Goal: Information Seeking & Learning: Check status

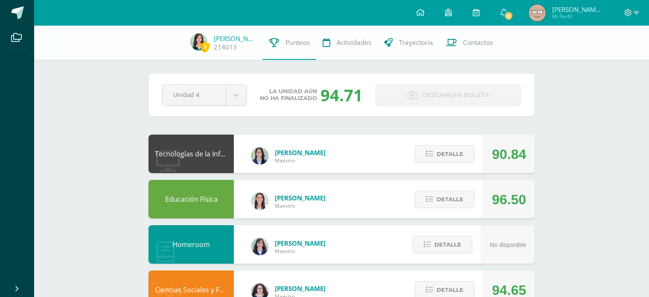
scroll to position [229, 0]
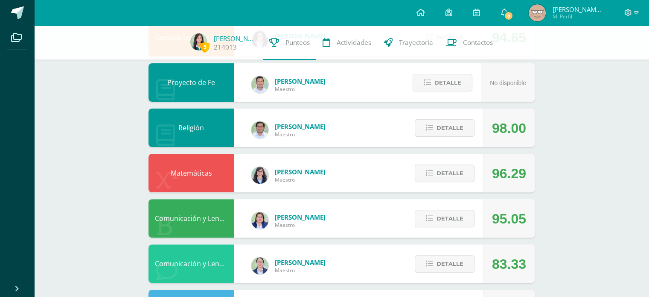
scroll to position [290, 0]
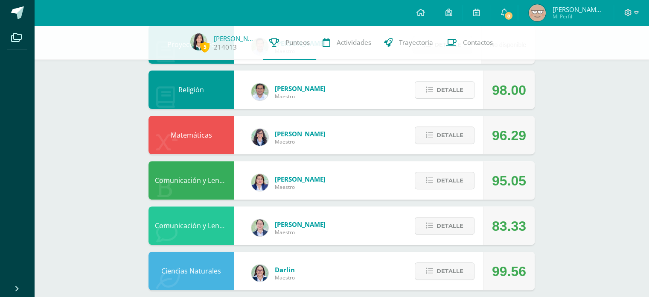
click at [437, 91] on span "Detalle" at bounding box center [450, 90] width 27 height 16
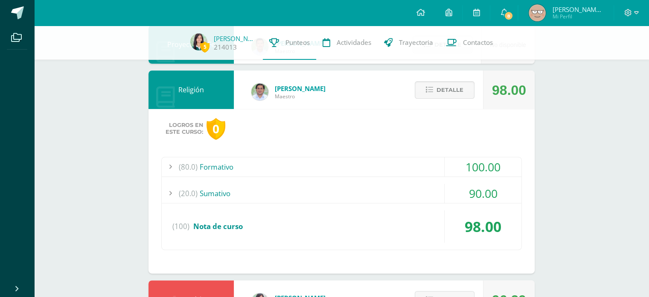
click at [353, 159] on div "(80.0) Formativo" at bounding box center [342, 166] width 360 height 19
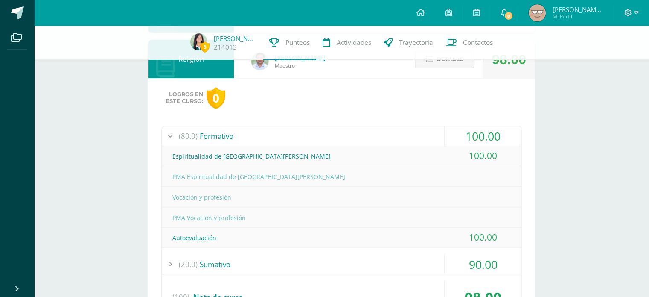
scroll to position [322, 0]
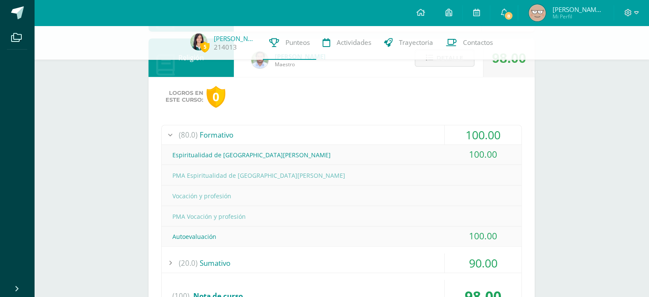
click at [347, 138] on div "(80.0) Formativo" at bounding box center [342, 134] width 360 height 19
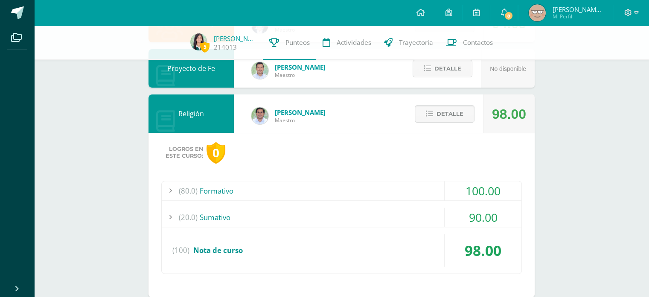
scroll to position [266, 0]
click at [440, 110] on span "Detalle" at bounding box center [450, 114] width 27 height 16
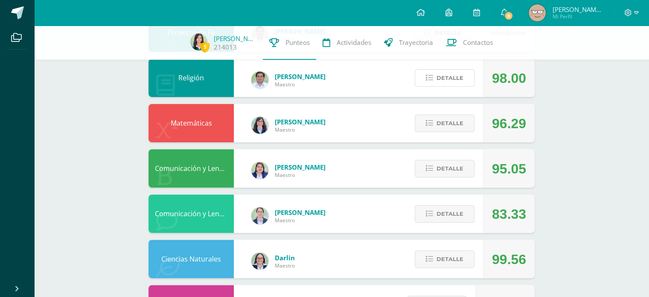
scroll to position [306, 0]
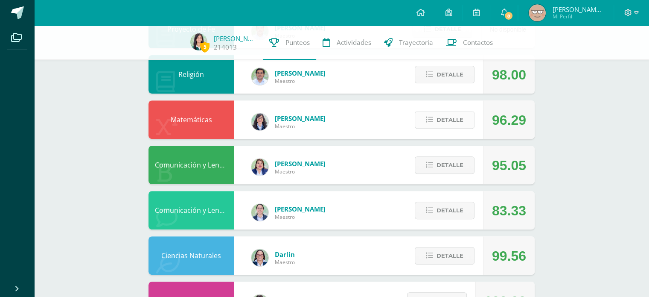
click at [456, 114] on span "Detalle" at bounding box center [450, 120] width 27 height 16
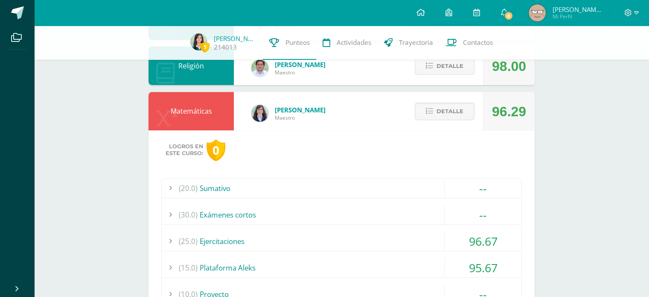
scroll to position [313, 0]
click at [447, 115] on span "Detalle" at bounding box center [450, 112] width 27 height 16
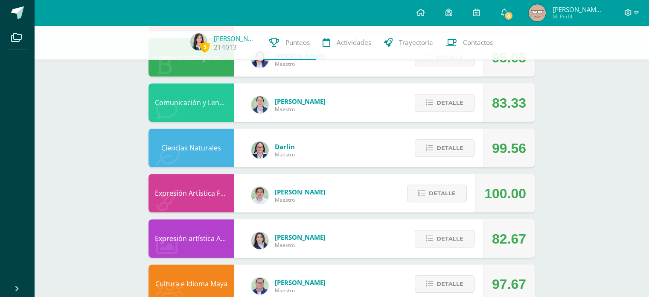
scroll to position [416, 0]
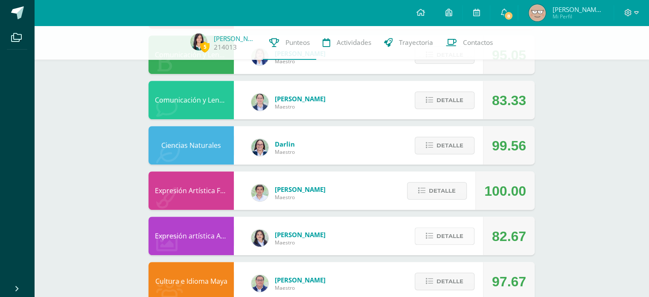
click at [465, 234] on button "Detalle" at bounding box center [445, 235] width 60 height 17
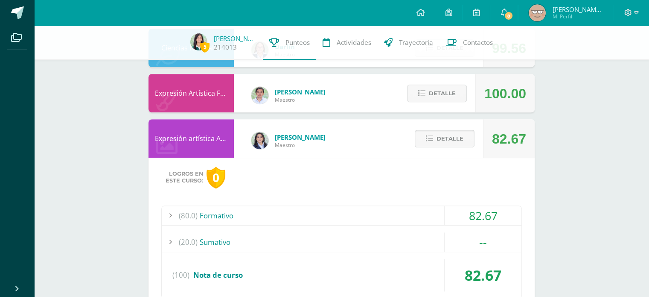
scroll to position [513, 0]
click at [457, 145] on span "Detalle" at bounding box center [450, 138] width 27 height 16
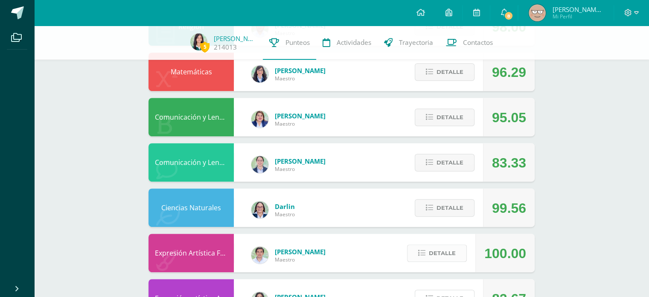
scroll to position [353, 0]
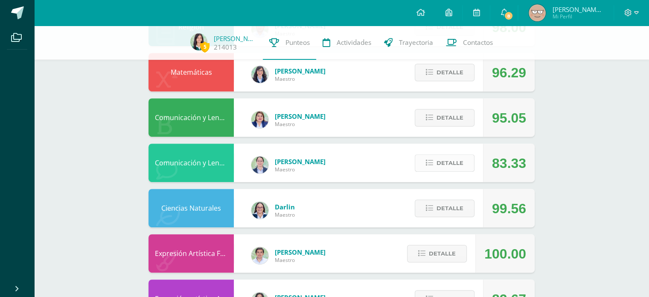
click at [461, 160] on span "Detalle" at bounding box center [450, 163] width 27 height 16
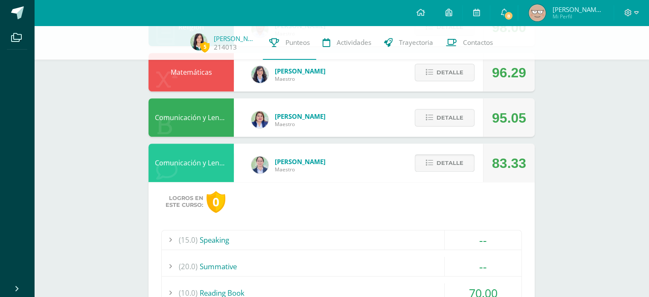
click at [461, 160] on span "Detalle" at bounding box center [450, 163] width 27 height 16
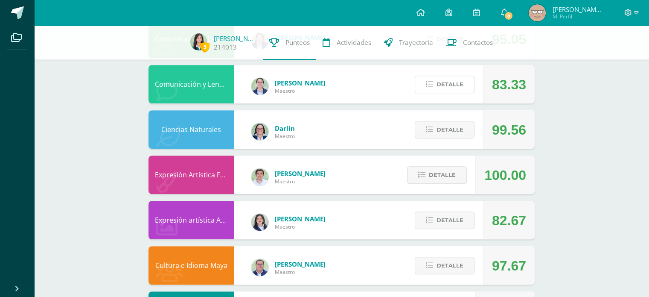
scroll to position [431, 0]
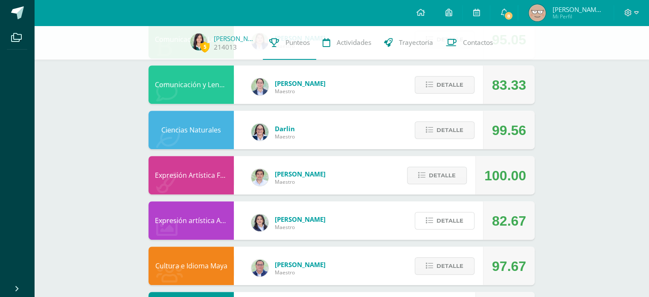
click at [459, 219] on span "Detalle" at bounding box center [450, 221] width 27 height 16
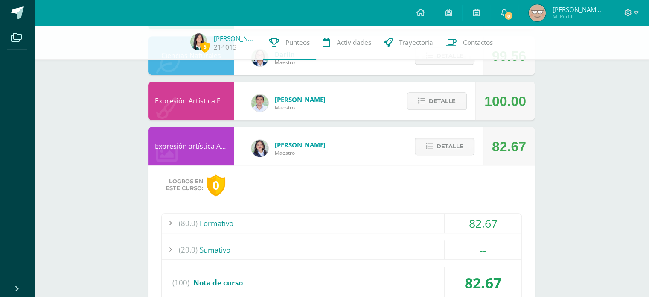
scroll to position [508, 0]
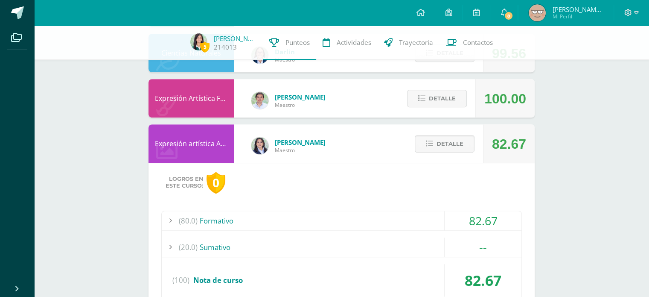
click at [433, 211] on div "(80.0) Formativo" at bounding box center [342, 220] width 360 height 19
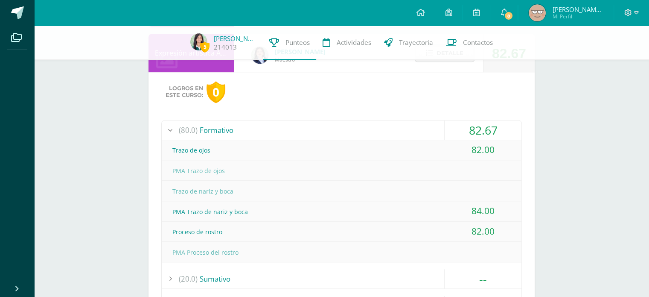
scroll to position [598, 0]
click at [449, 132] on div "82.67" at bounding box center [483, 130] width 77 height 19
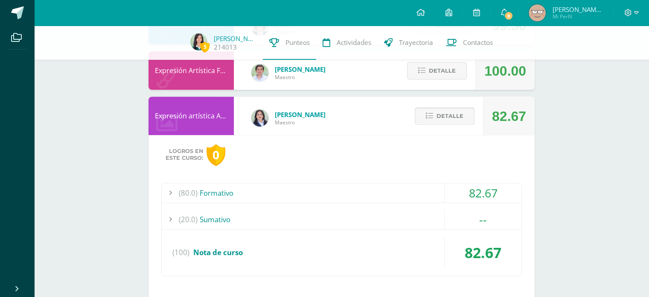
click at [440, 113] on span "Detalle" at bounding box center [450, 116] width 27 height 16
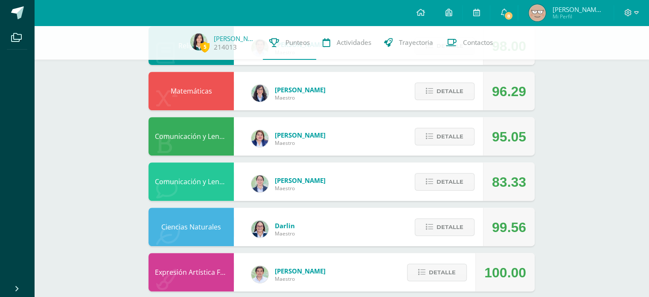
scroll to position [333, 0]
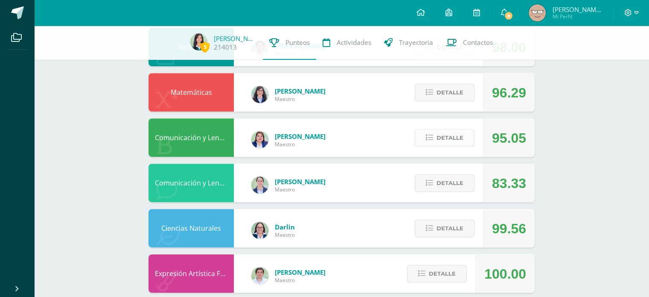
click at [446, 136] on span "Detalle" at bounding box center [450, 138] width 27 height 16
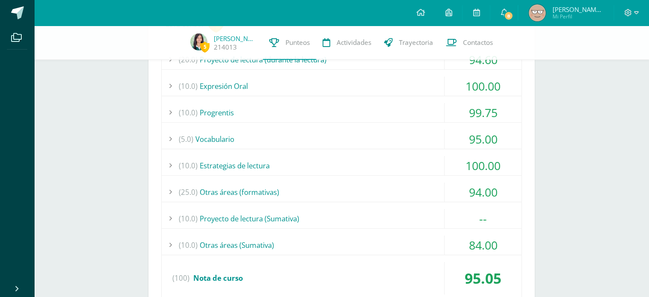
scroll to position [489, 0]
click at [398, 239] on div "(10.0) Otras áreas (Sumativa)" at bounding box center [342, 243] width 360 height 19
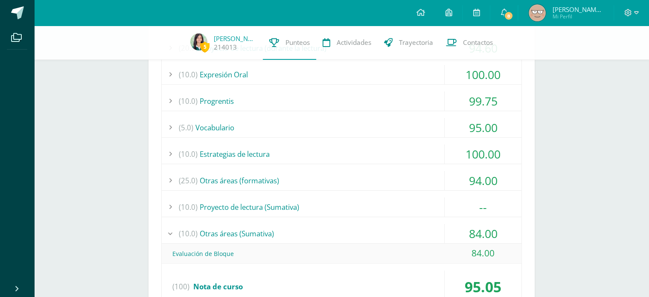
scroll to position [493, 0]
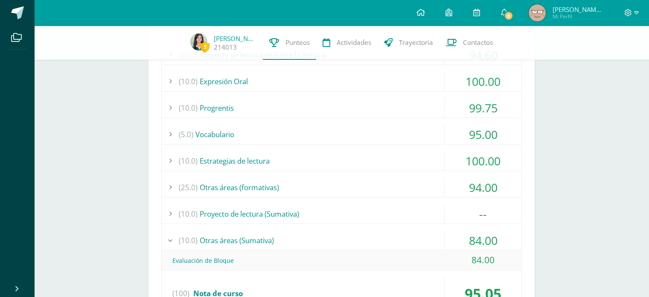
click at [349, 232] on div "(10.0) Otras áreas (Sumativa)" at bounding box center [342, 239] width 360 height 19
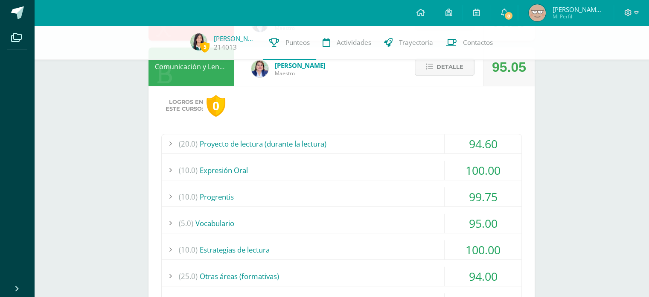
scroll to position [357, 0]
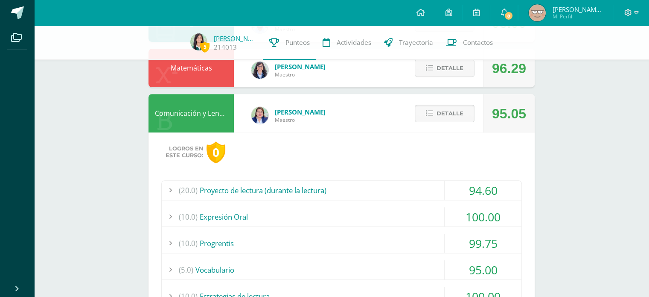
click at [432, 110] on icon at bounding box center [429, 113] width 7 height 7
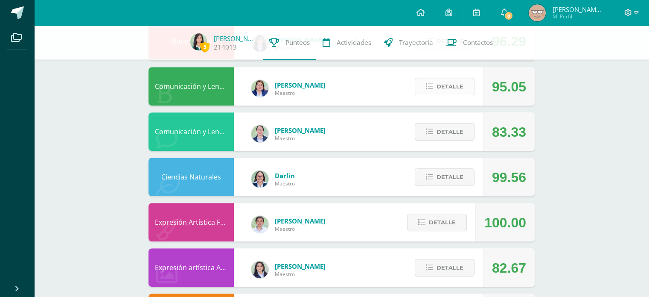
scroll to position [385, 0]
click at [427, 174] on icon at bounding box center [429, 176] width 7 height 7
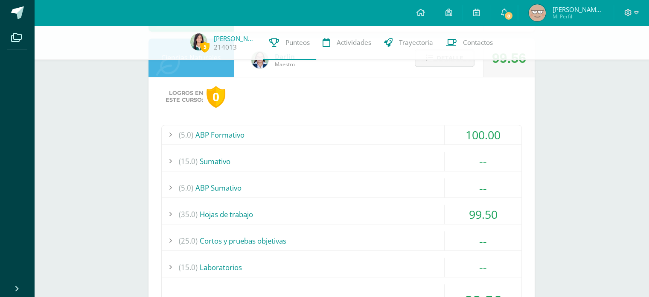
scroll to position [504, 0]
click at [417, 131] on div "(5.0) ABP Formativo" at bounding box center [342, 134] width 360 height 19
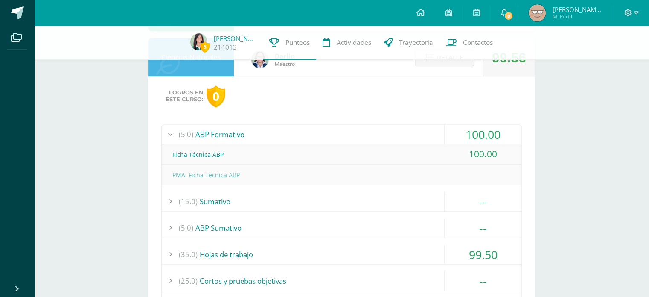
click at [417, 131] on div "(5.0) ABP Formativo" at bounding box center [342, 134] width 360 height 19
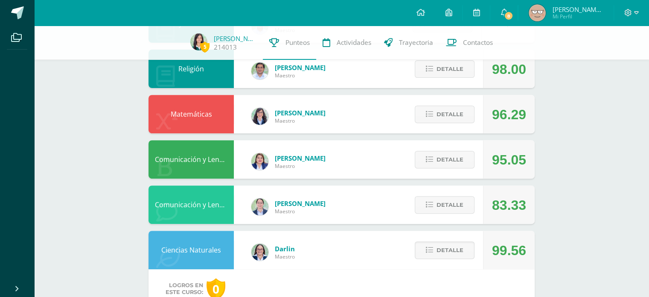
scroll to position [315, 0]
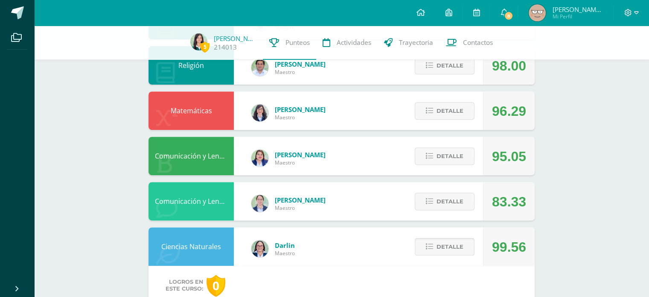
click at [437, 246] on span "Detalle" at bounding box center [450, 247] width 27 height 16
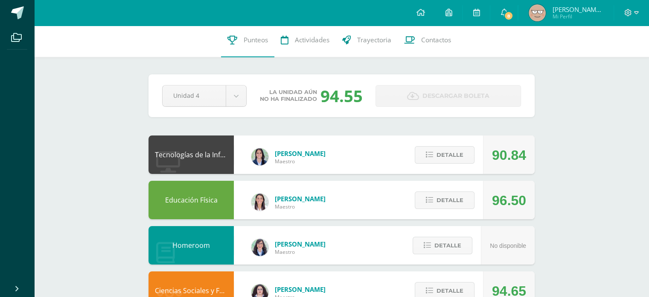
scroll to position [0, 0]
